Goal: Check status: Check status

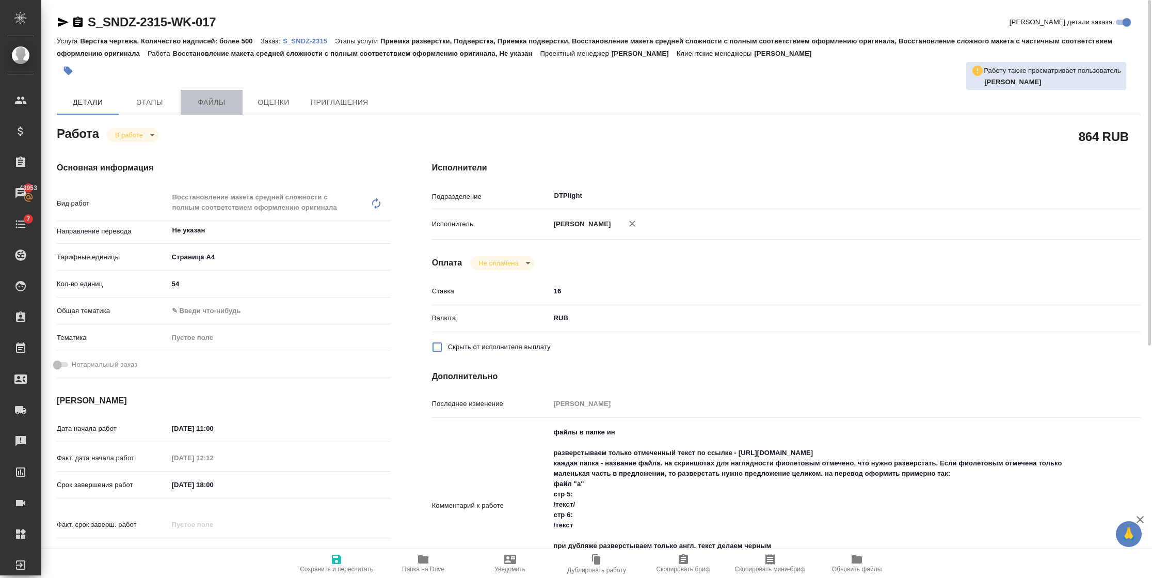
click at [209, 93] on button "Файлы" at bounding box center [212, 102] width 62 height 25
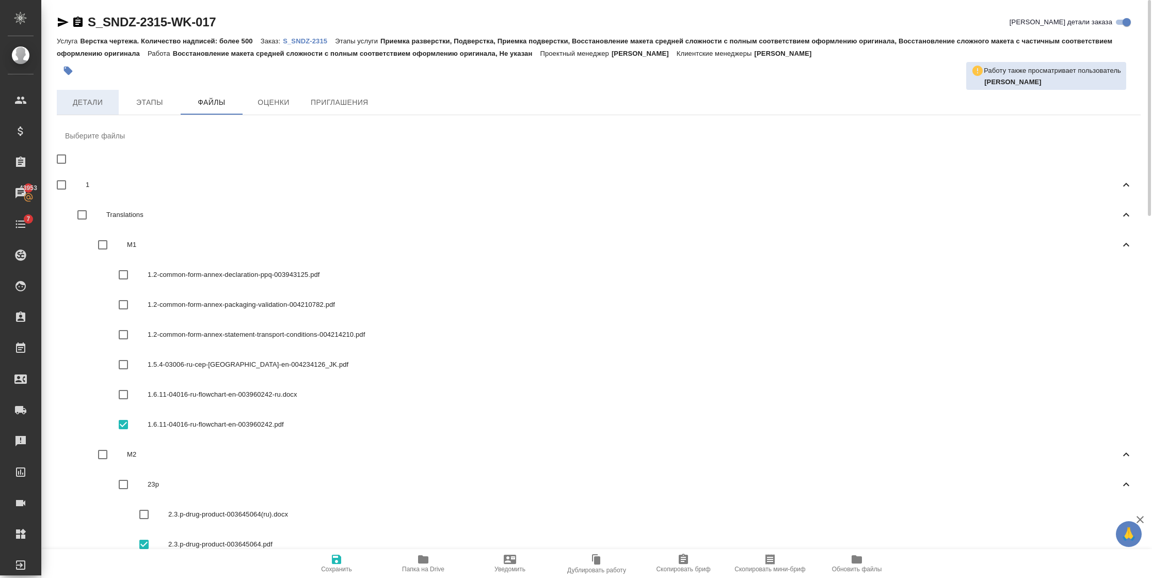
click at [80, 102] on span "Детали" at bounding box center [88, 102] width 50 height 13
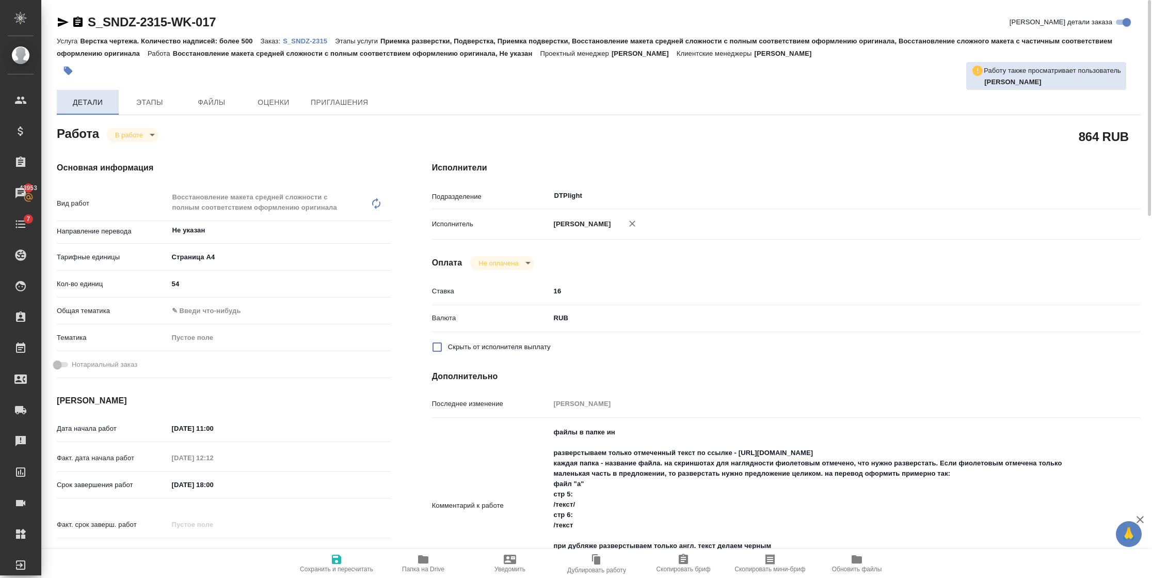
type textarea "x"
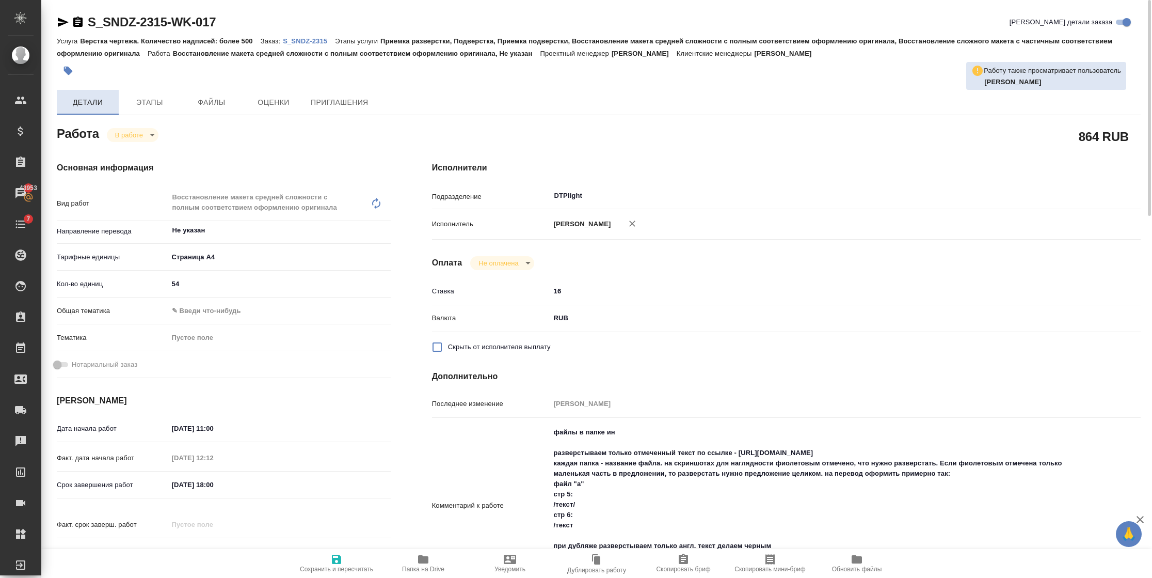
type textarea "x"
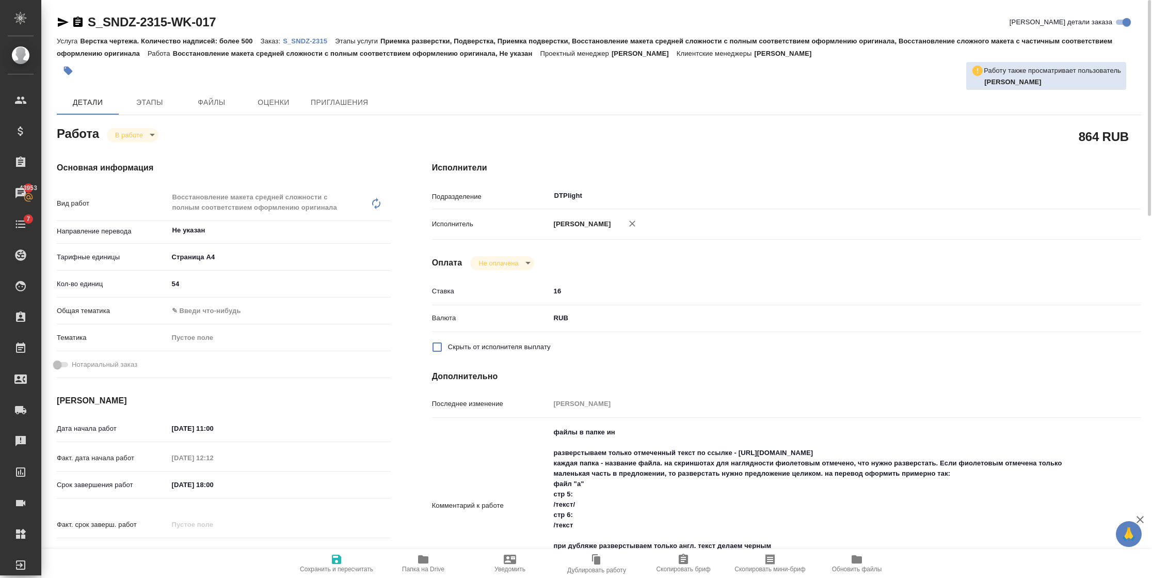
type textarea "x"
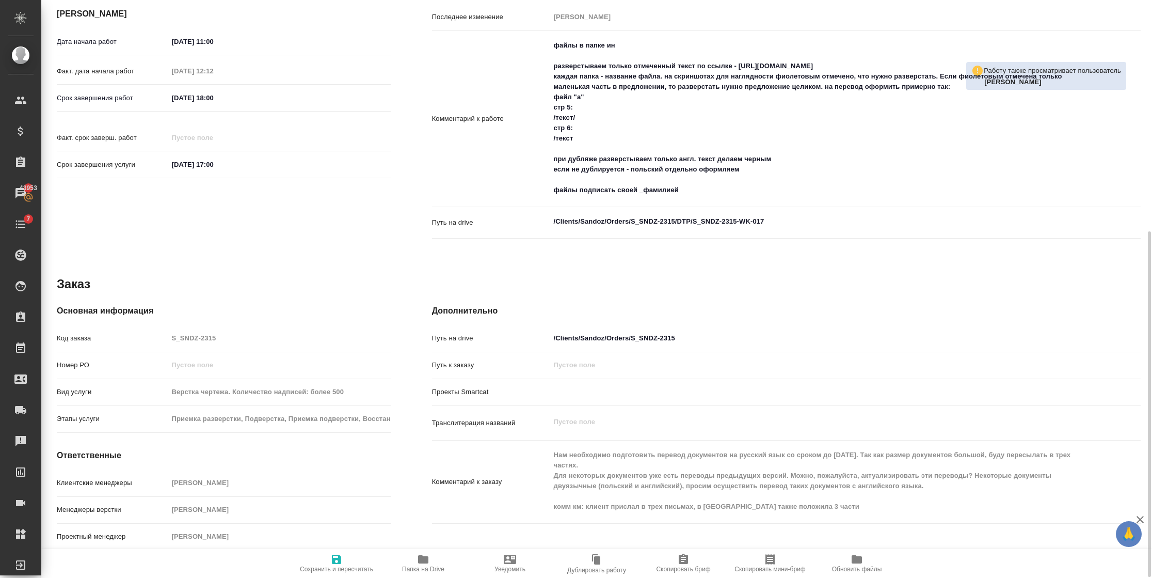
scroll to position [389, 0]
click at [426, 561] on icon "button" at bounding box center [423, 559] width 10 height 8
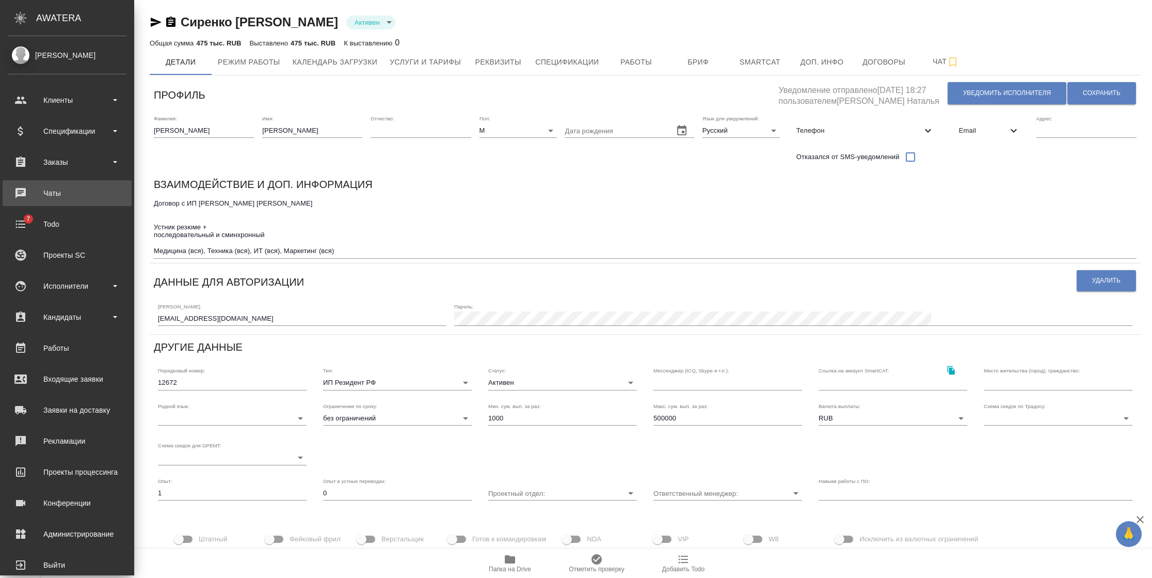
click at [60, 195] on div "Чаты" at bounding box center [67, 192] width 119 height 15
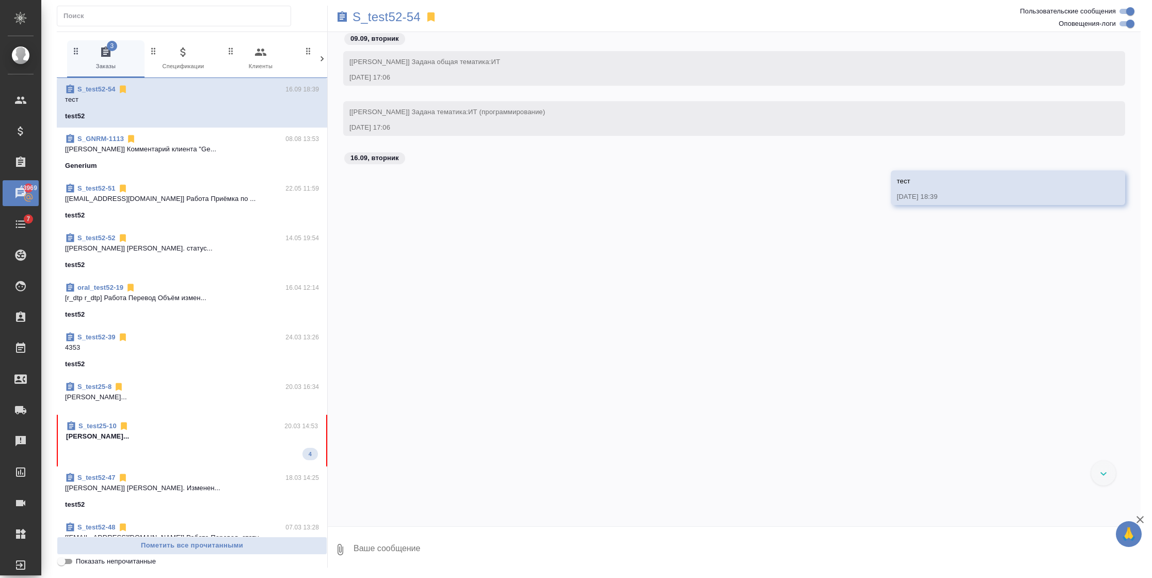
click at [323, 61] on icon at bounding box center [322, 59] width 10 height 10
click at [323, 61] on div "3 Заказы 0 Спецификации 0 Клиенты 0 Входящие 0 Тендеры 0 Исполнители 0 Подбор и…" at bounding box center [192, 59] width 270 height 38
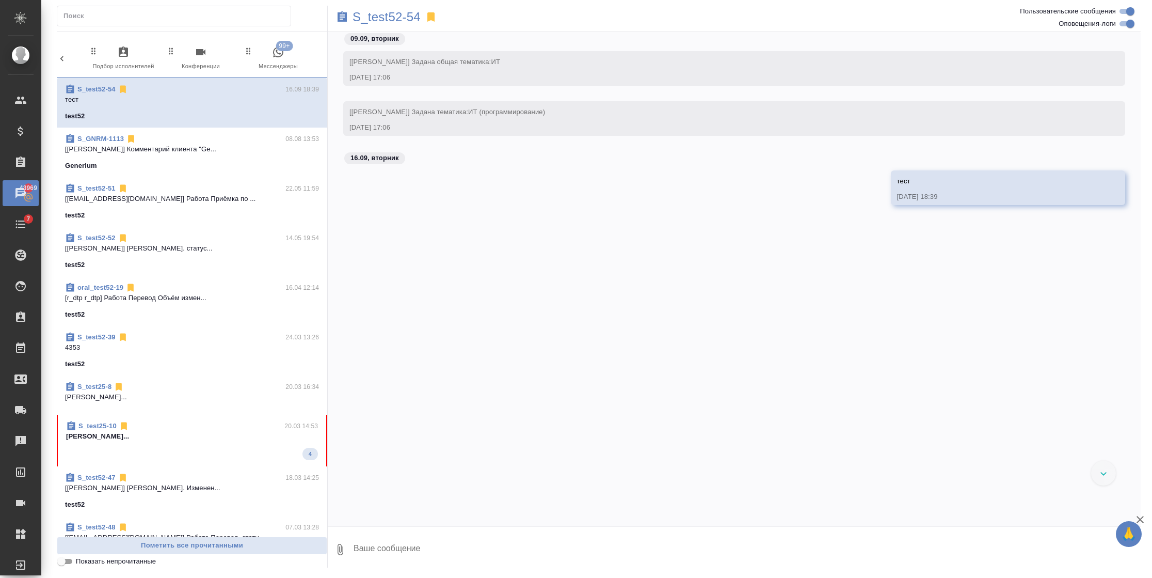
click at [288, 61] on span "99+ Мессенджеры" at bounding box center [278, 58] width 69 height 25
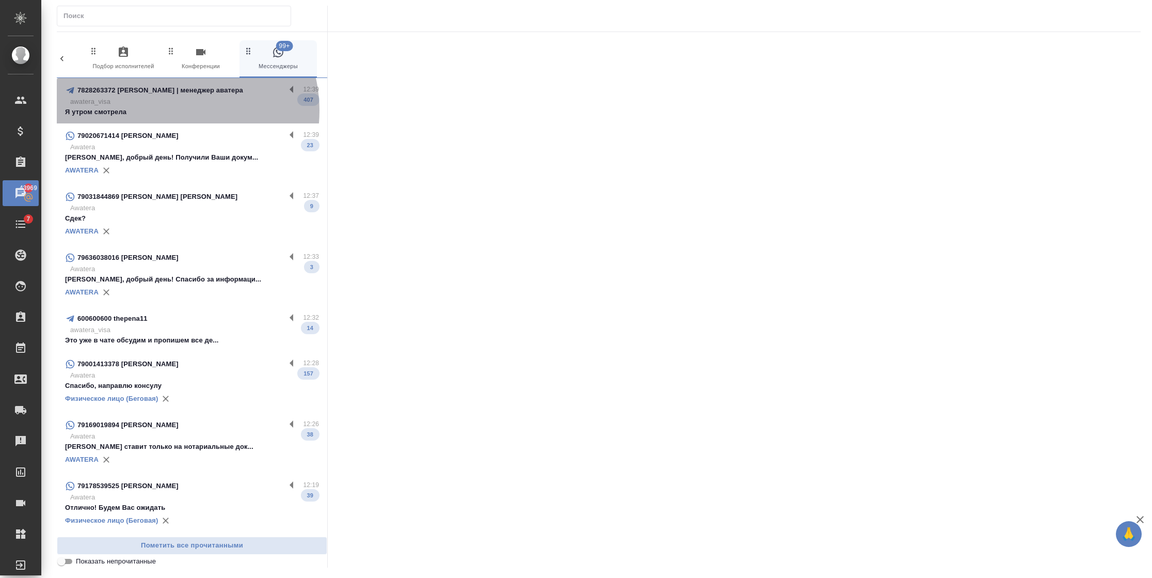
click at [172, 110] on p "Я утром смотрела" at bounding box center [192, 112] width 254 height 10
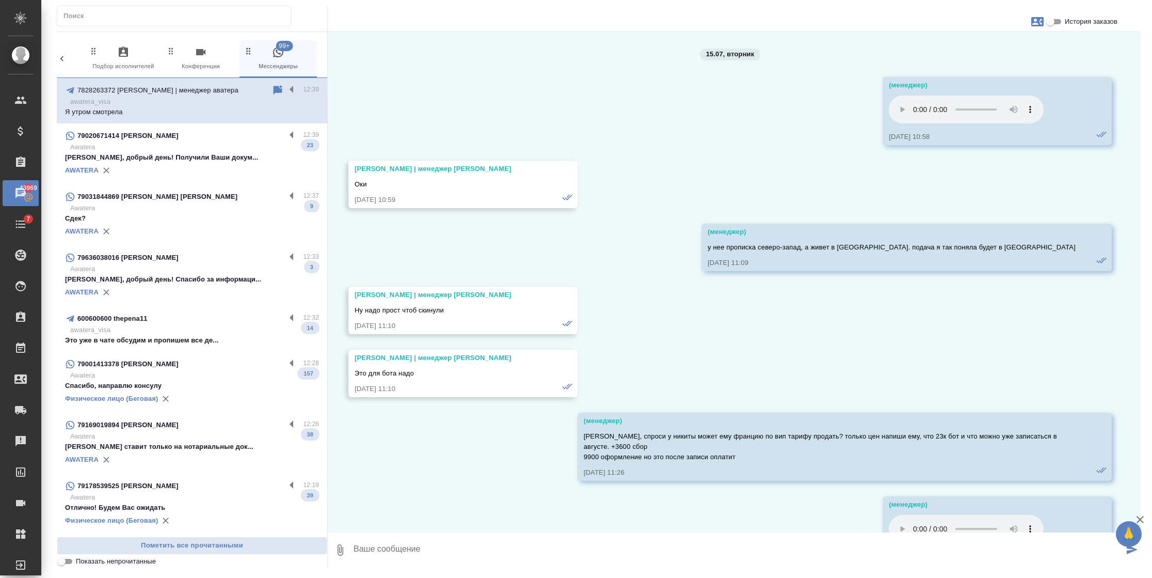
scroll to position [61312, 0]
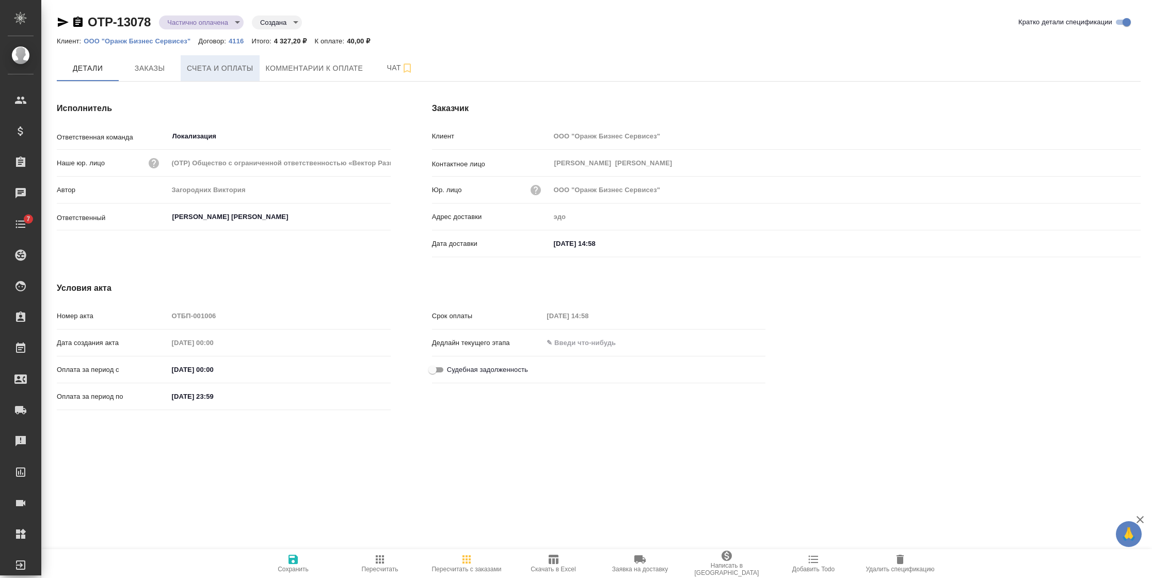
click at [241, 79] on button "Счета и оплаты" at bounding box center [220, 68] width 79 height 26
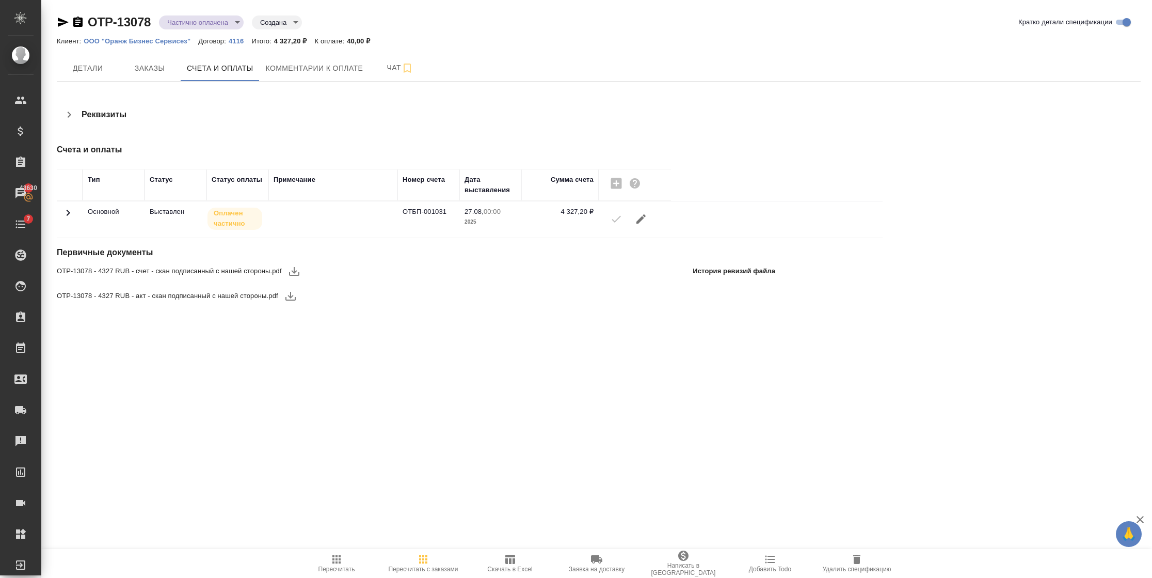
click at [75, 211] on td at bounding box center [70, 219] width 26 height 36
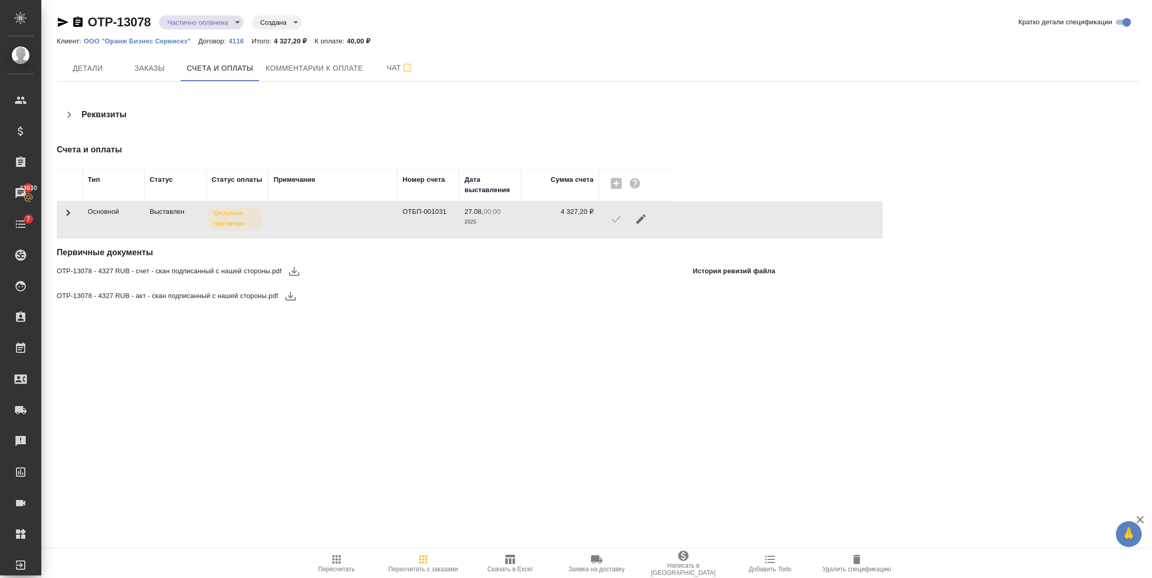
click at [57, 210] on td at bounding box center [70, 219] width 26 height 36
click at [67, 214] on icon at bounding box center [68, 212] width 12 height 12
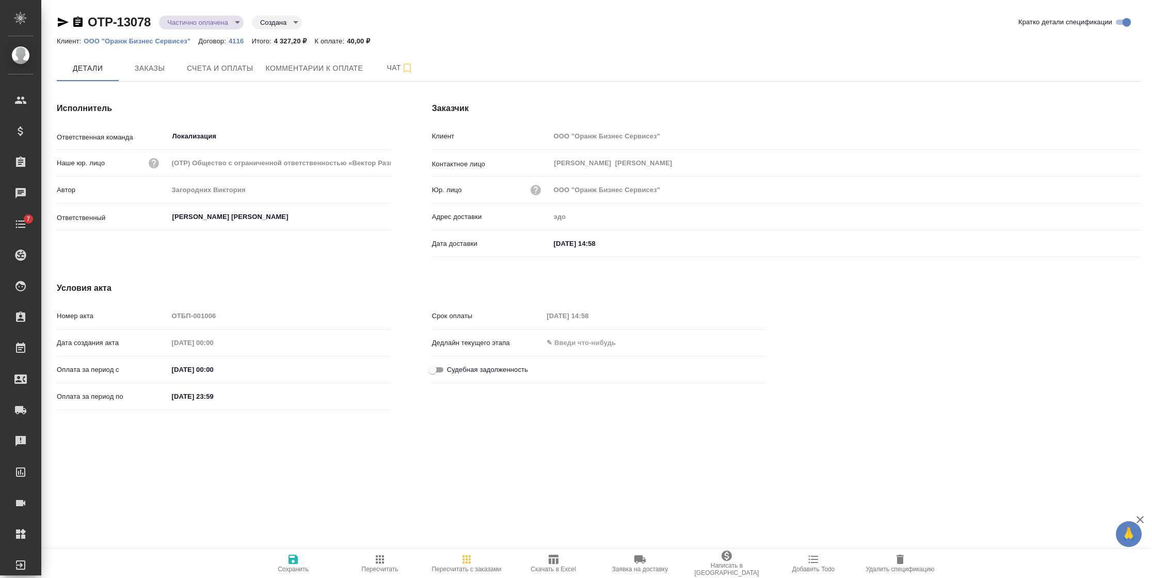
click at [79, 23] on icon "button" at bounding box center [77, 22] width 9 height 10
